Goal: Check status: Check status

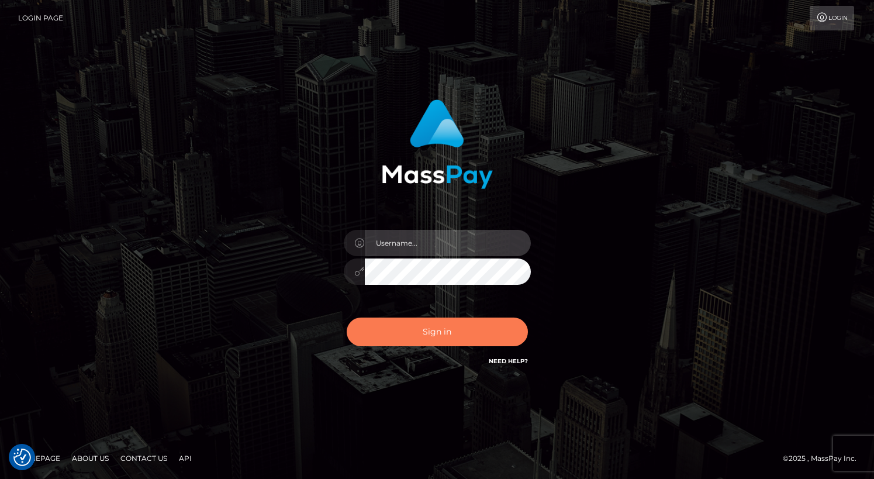
type input "grace.rush"
click at [454, 333] on button "Sign in" at bounding box center [437, 331] width 181 height 29
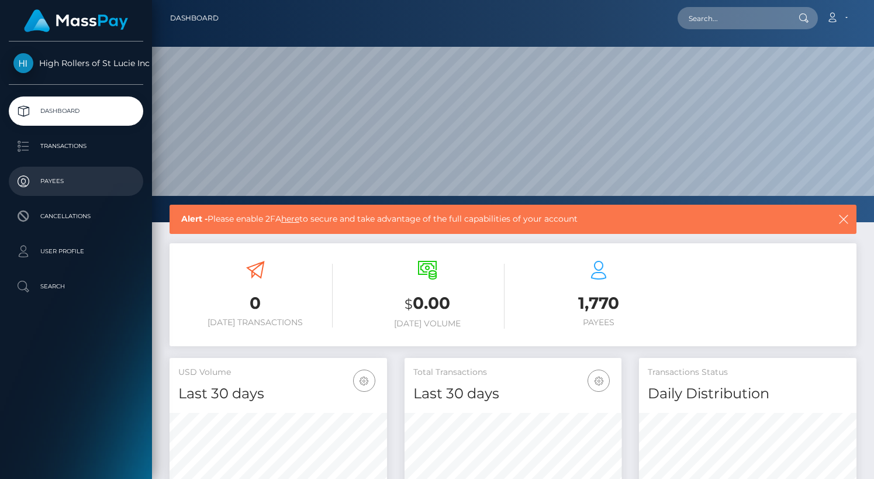
scroll to position [207, 217]
click at [75, 189] on p "Payees" at bounding box center [75, 181] width 125 height 18
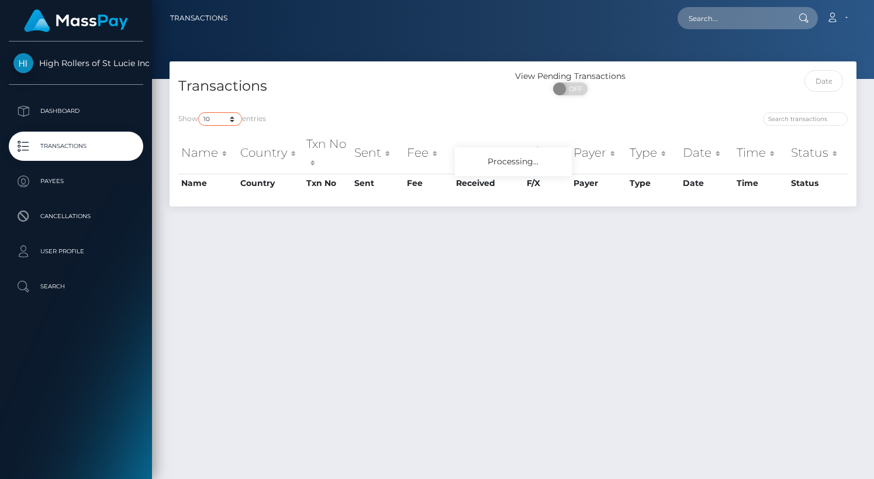
click at [228, 121] on select "10 25 50 100 250 500 1,000 3,500" at bounding box center [220, 118] width 44 height 13
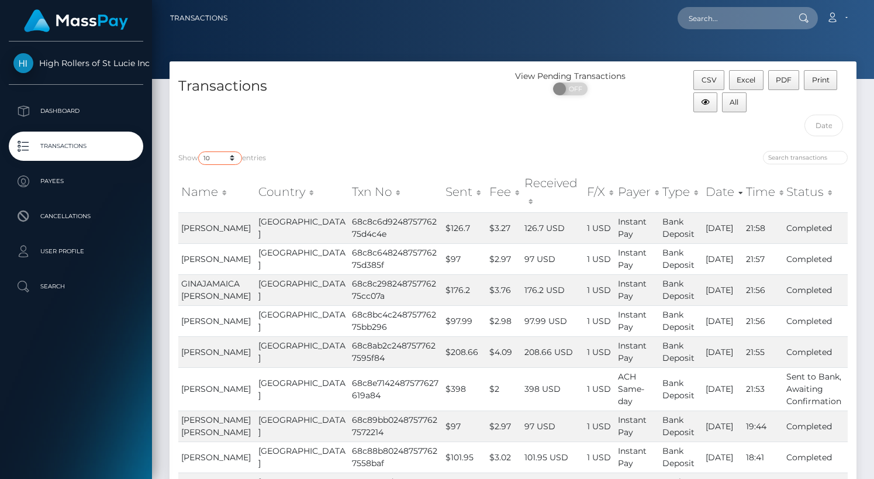
select select "3500"
click at [199, 151] on select "10 25 50 100 250 500 1,000 3,500" at bounding box center [220, 157] width 44 height 13
click at [329, 113] on div "Transactions" at bounding box center [342, 106] width 344 height 72
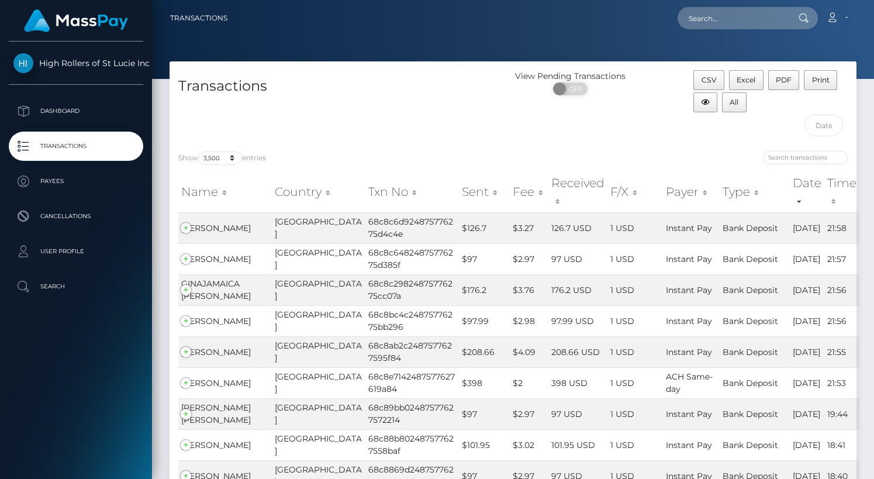
scroll to position [9978, 0]
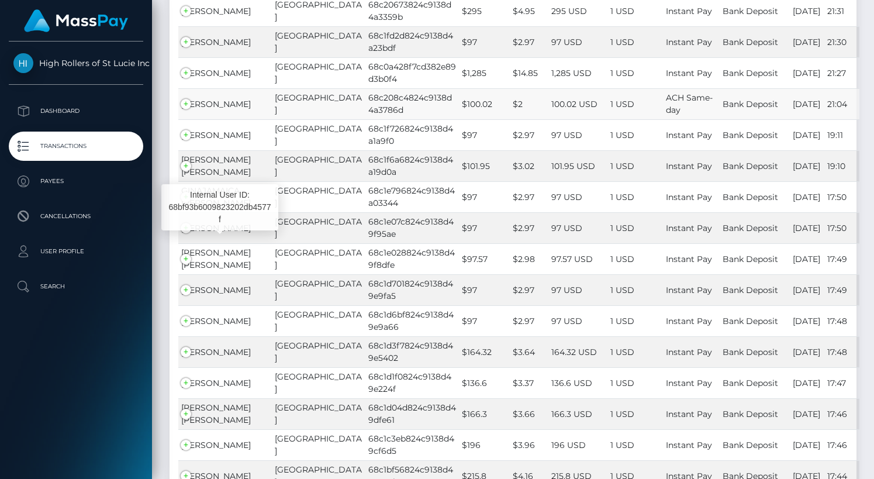
click at [202, 109] on span "BRANDON E PEPE" at bounding box center [216, 104] width 70 height 11
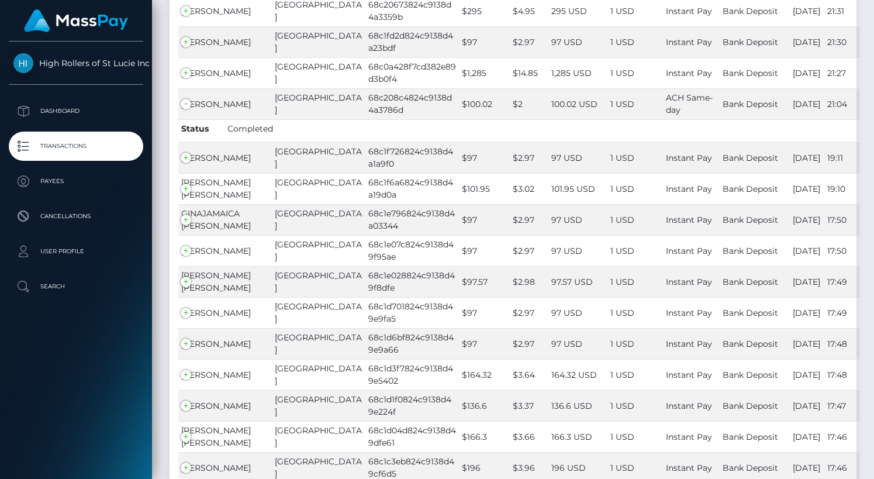
scroll to position [3738, 0]
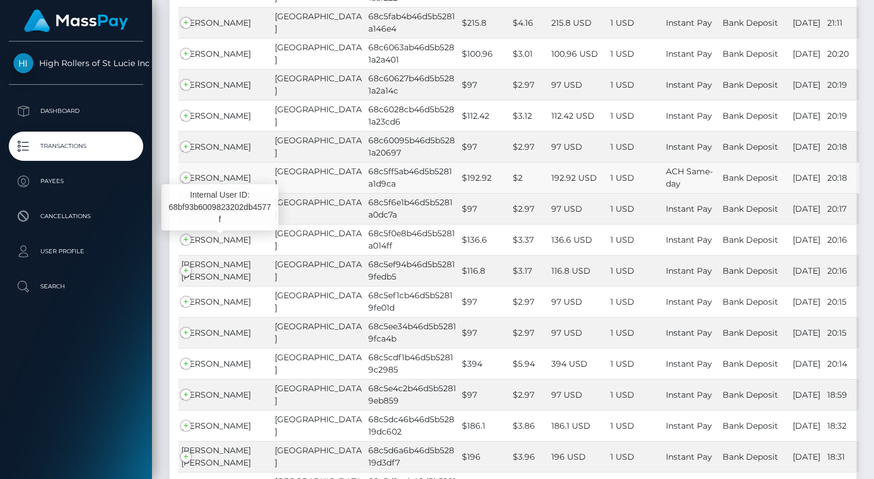
click at [225, 183] on span "BRANDON E PEPE" at bounding box center [216, 177] width 70 height 11
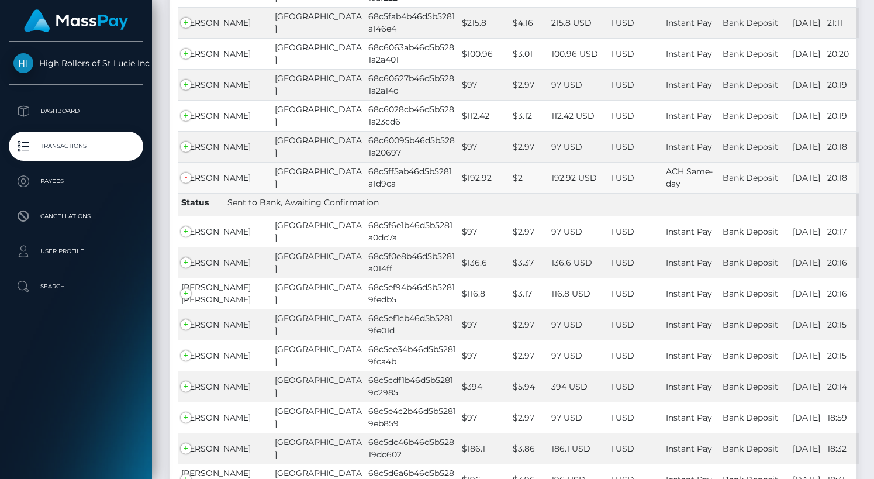
click at [365, 193] on td "68c5ff5ab46d5b5281a1d9ca" at bounding box center [412, 177] width 94 height 31
copy td "68c5ff5ab46d5b5281a1d9ca"
